Goal: Find specific page/section: Locate a particular part of the current website

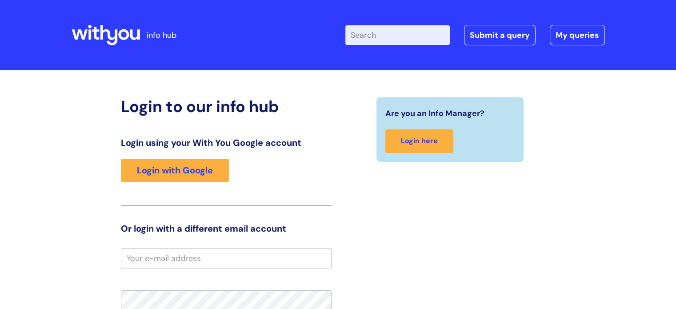
scroll to position [73, 0]
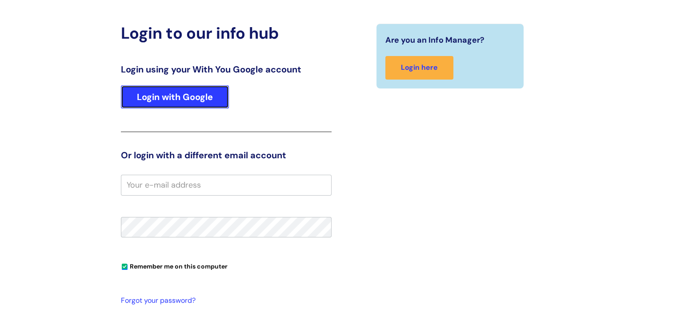
click at [178, 99] on link "Login with Google" at bounding box center [175, 96] width 108 height 23
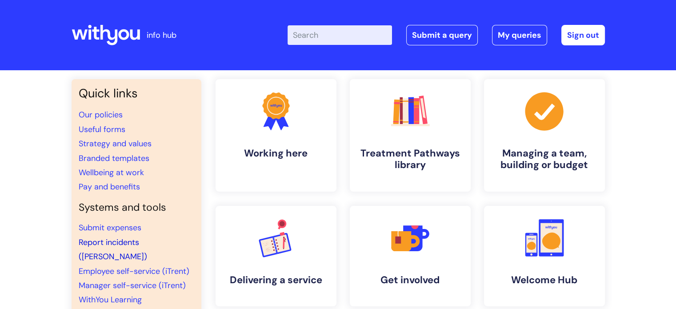
click at [131, 244] on link "Report incidents ([PERSON_NAME])" at bounding box center [113, 249] width 68 height 25
